Goal: Browse casually: Explore the website without a specific task or goal

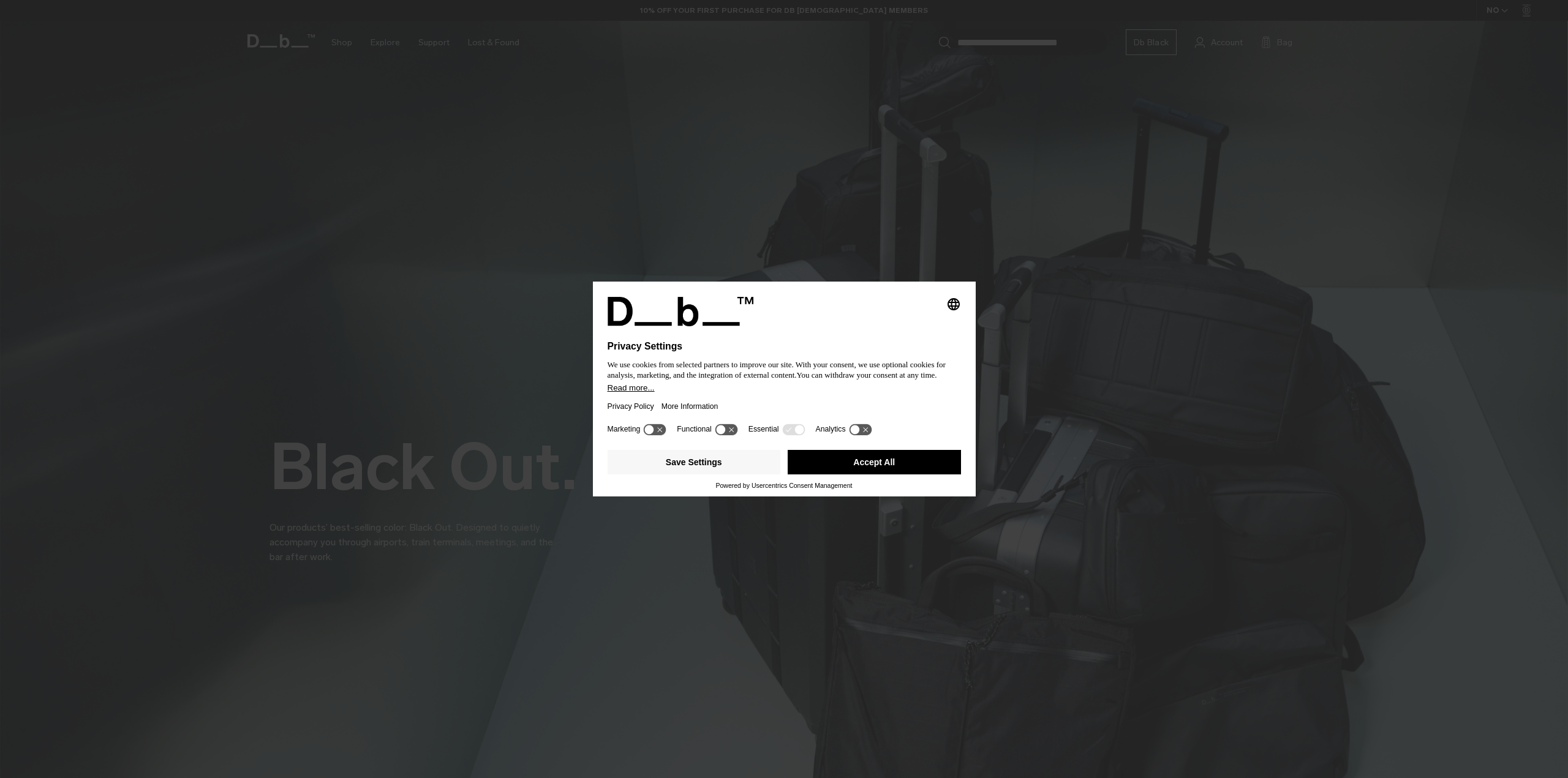
click at [879, 464] on button "Accept All" at bounding box center [874, 462] width 173 height 24
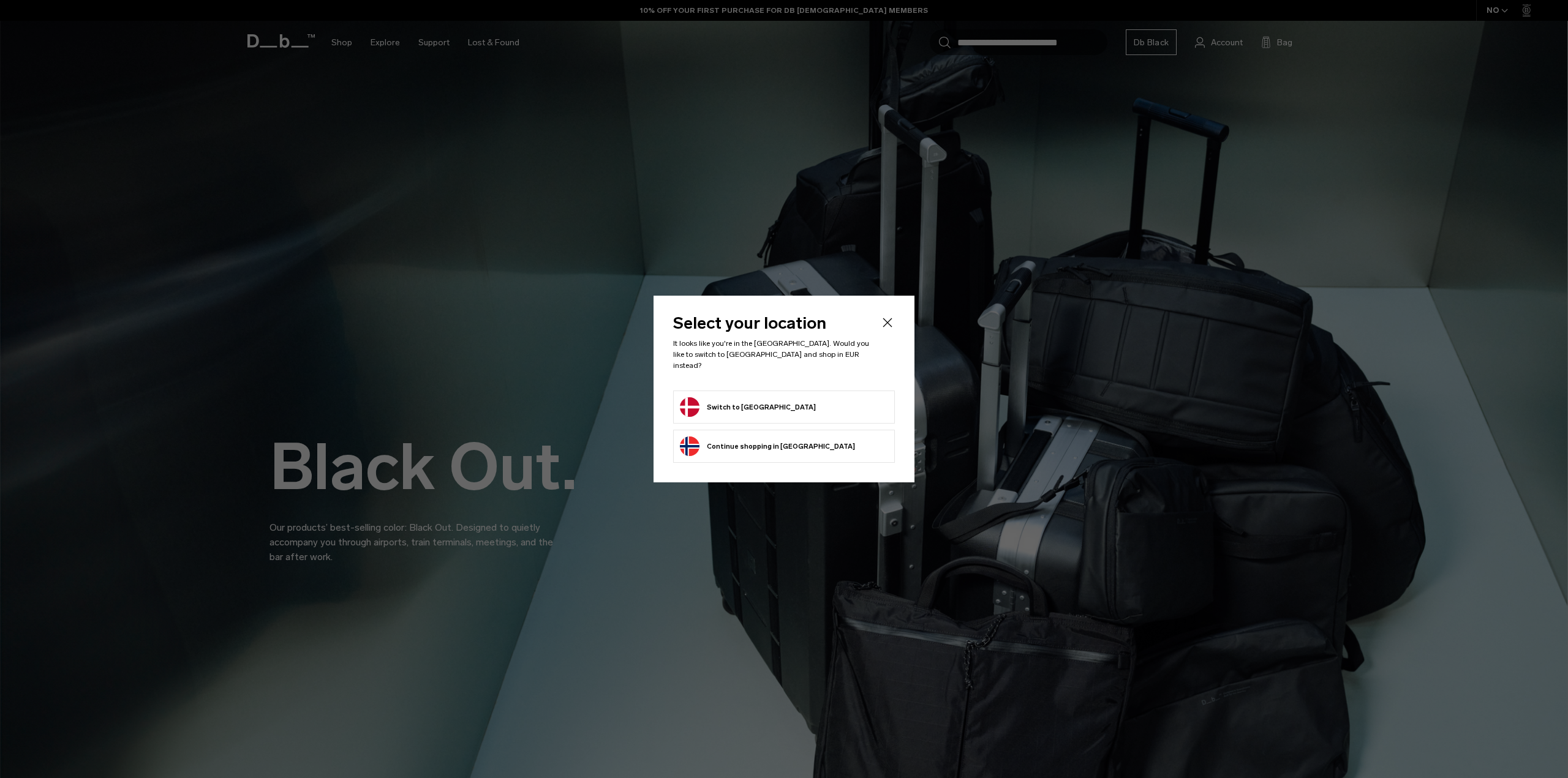
click at [760, 407] on button "Switch to Denmark" at bounding box center [747, 407] width 136 height 20
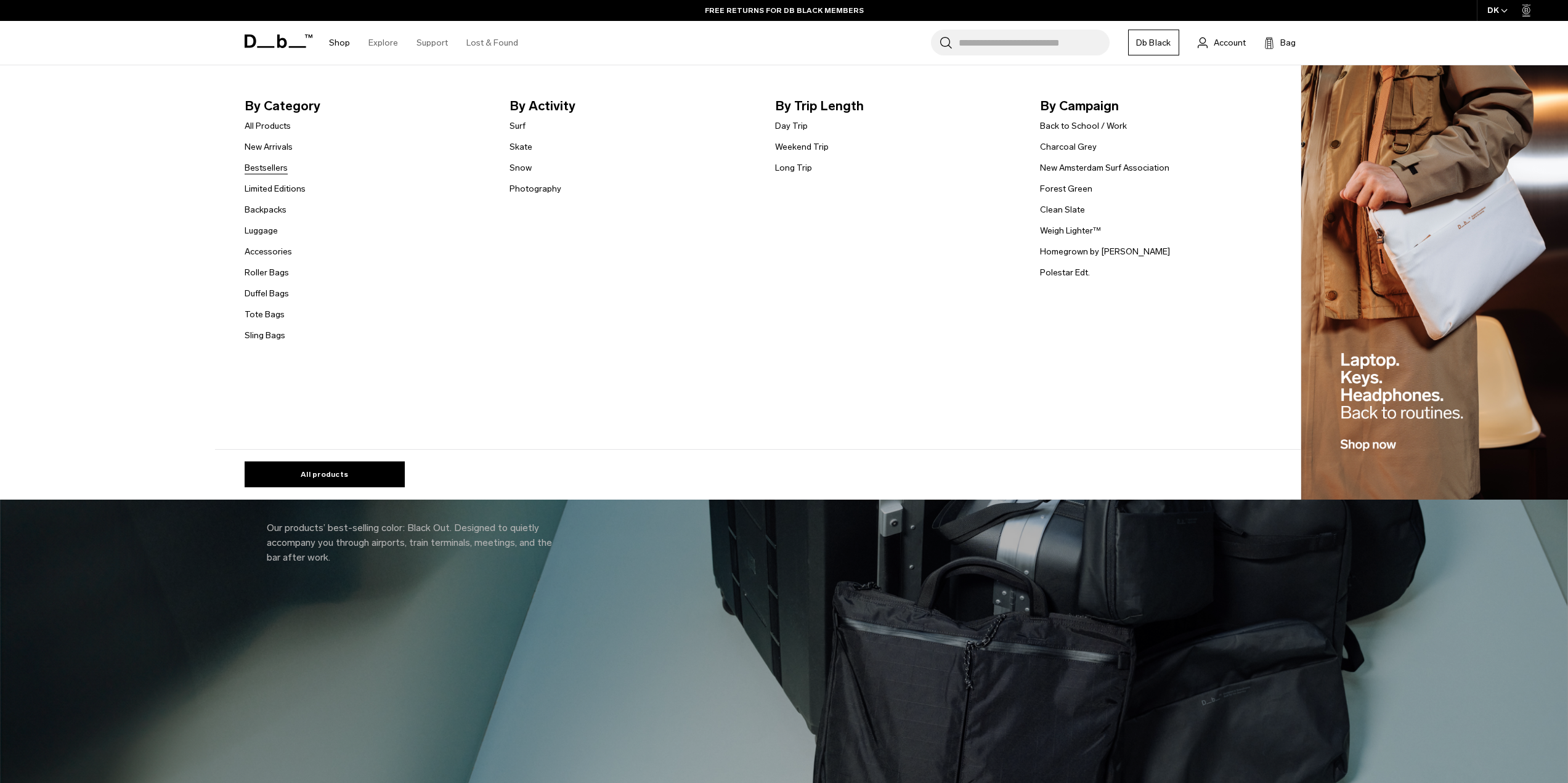
click at [274, 168] on link "Bestsellers" at bounding box center [266, 168] width 44 height 13
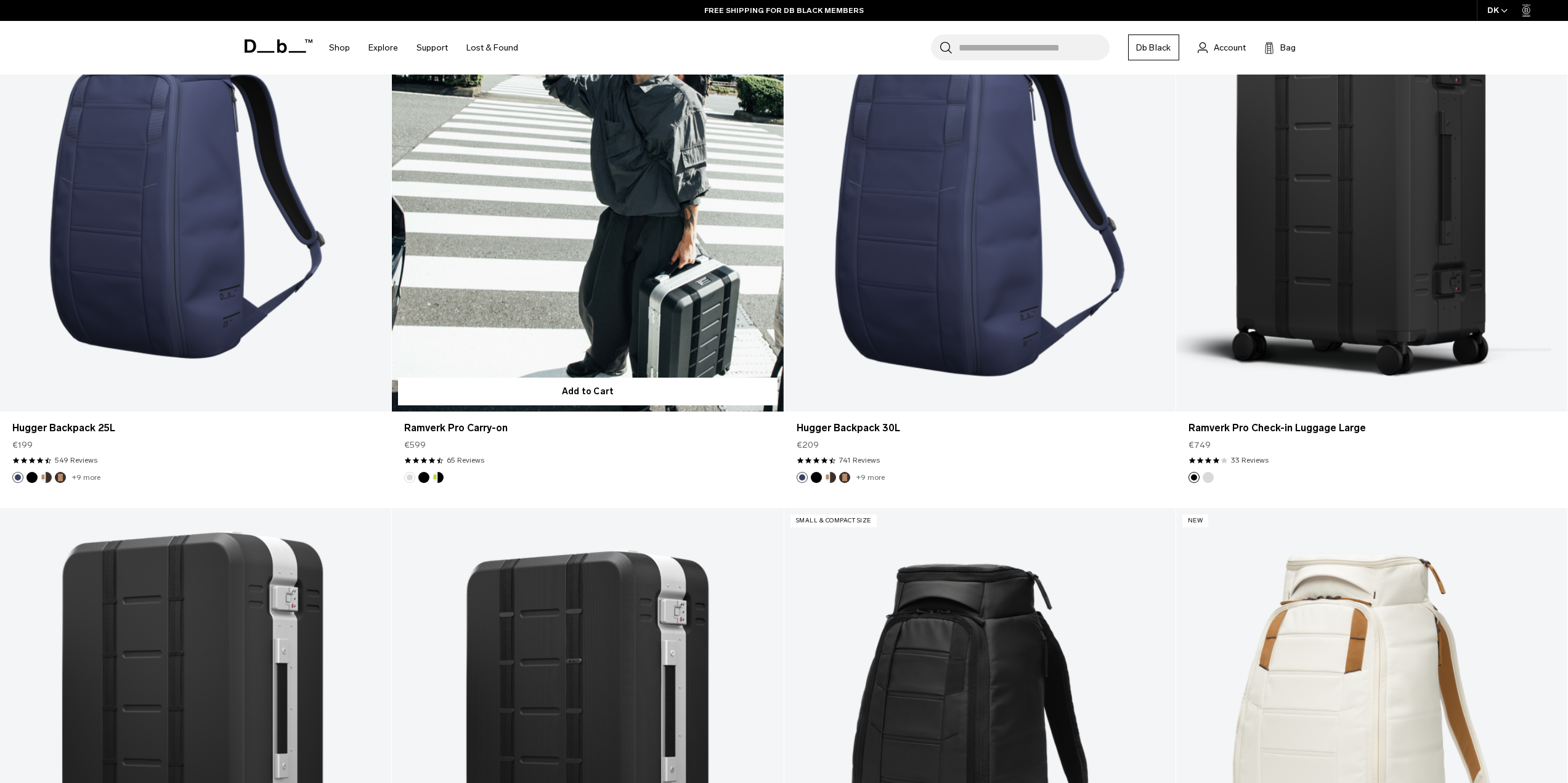
scroll to position [1232, 0]
